Goal: Check status

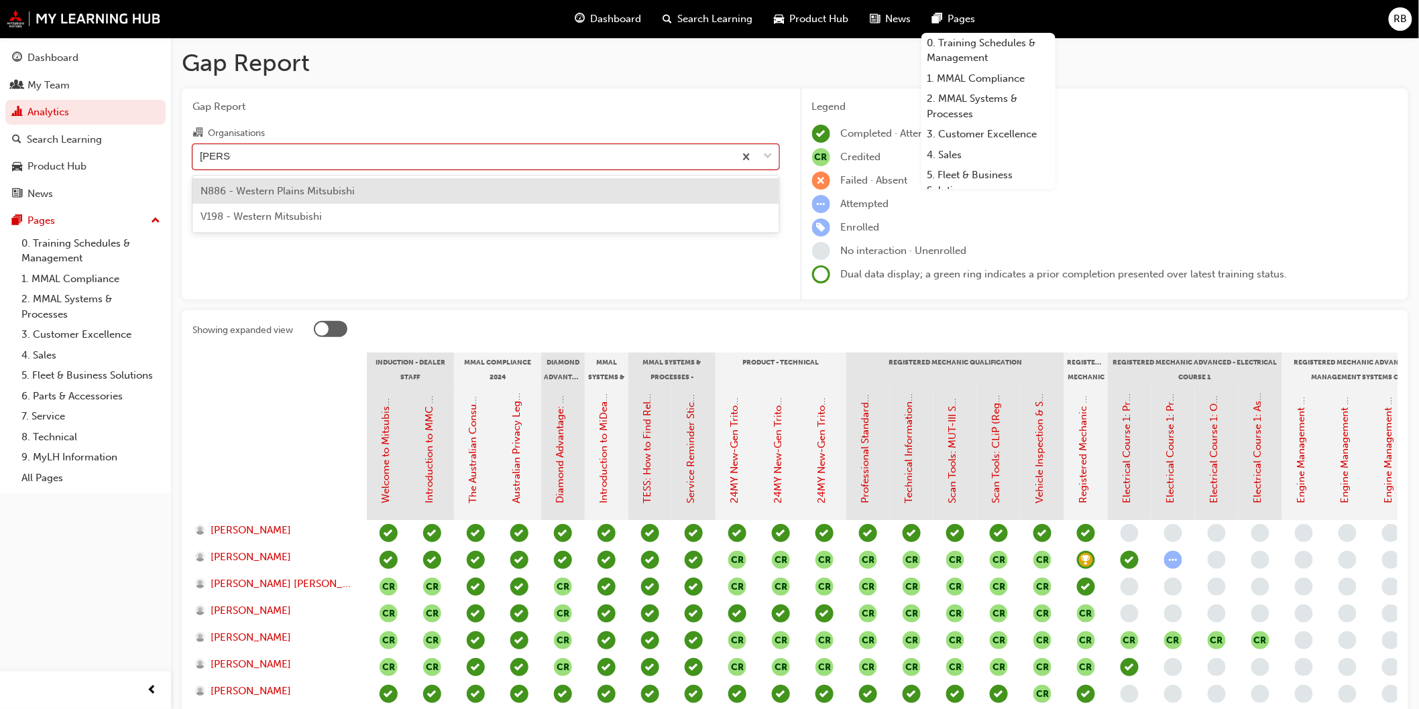
type input "western"
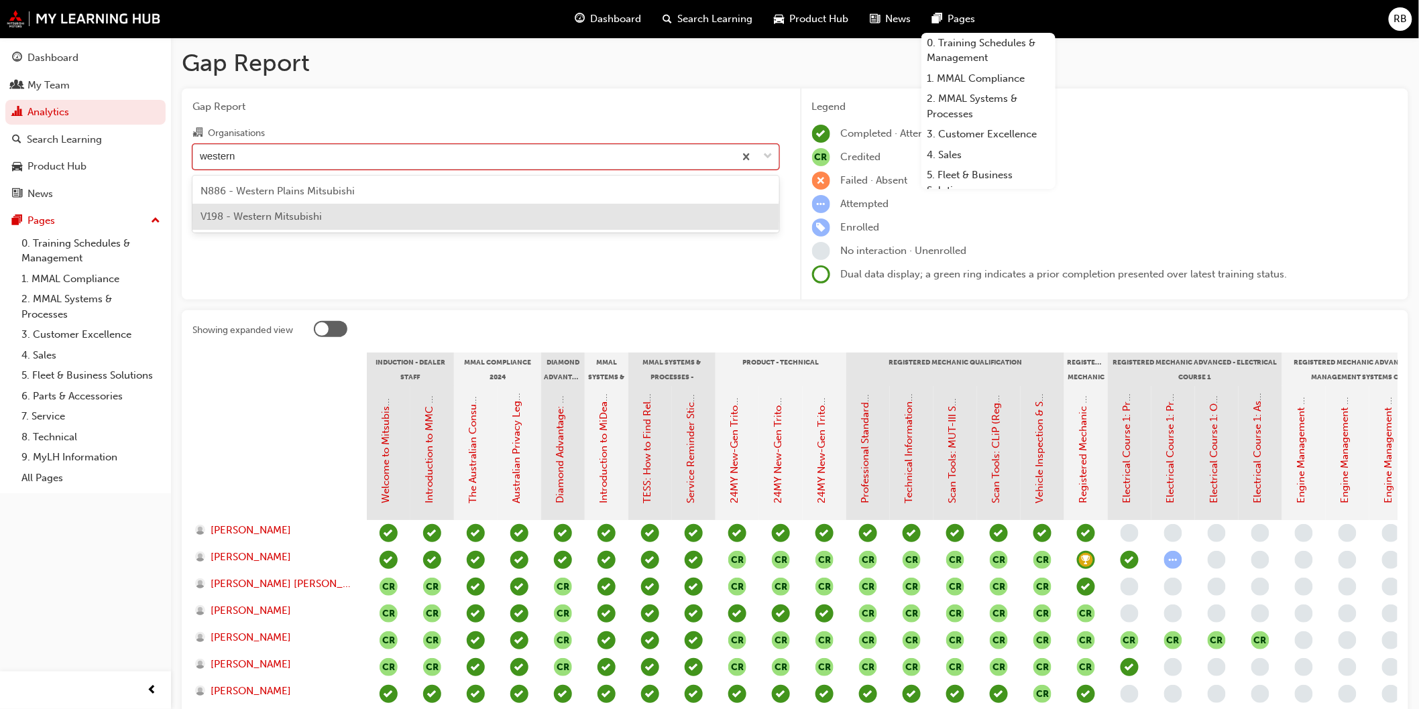
click at [280, 213] on span "V198 - Western Mitsubishi" at bounding box center [260, 217] width 121 height 12
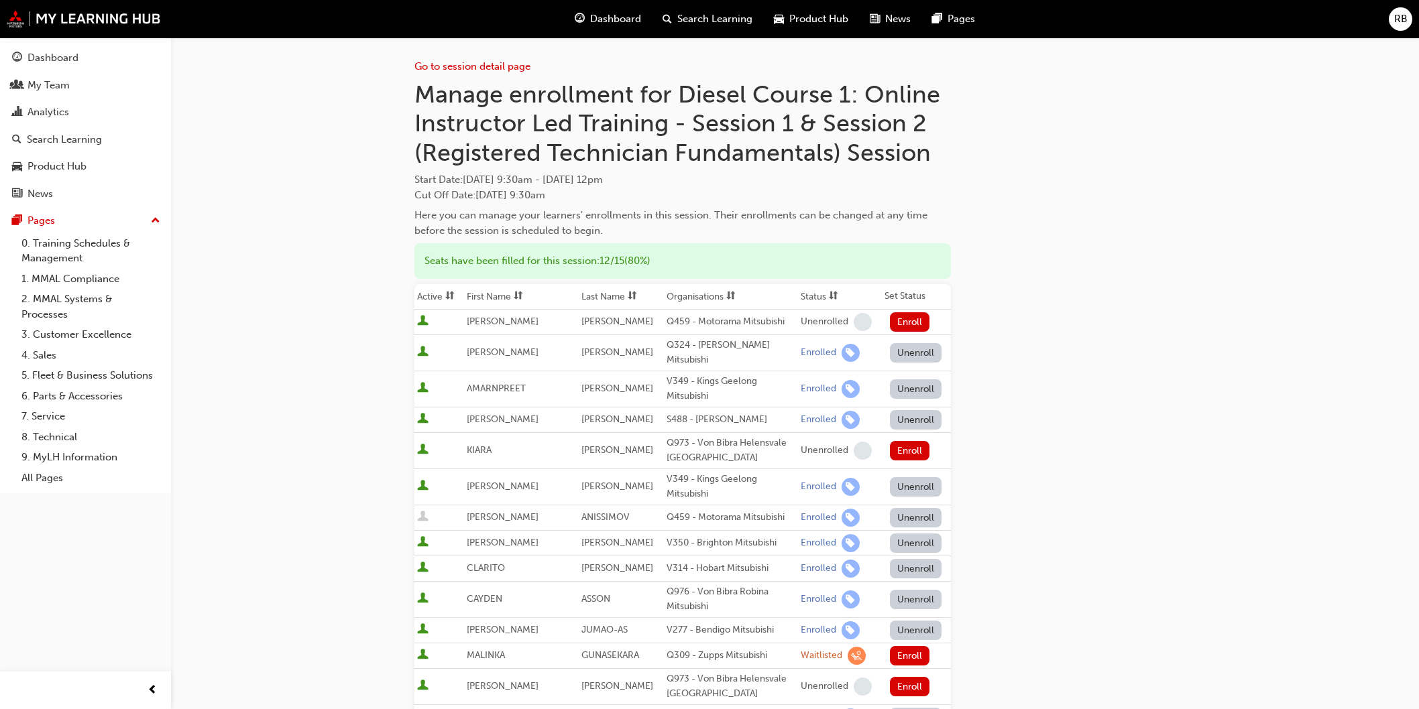
scroll to position [133, 0]
